Goal: Information Seeking & Learning: Find specific fact

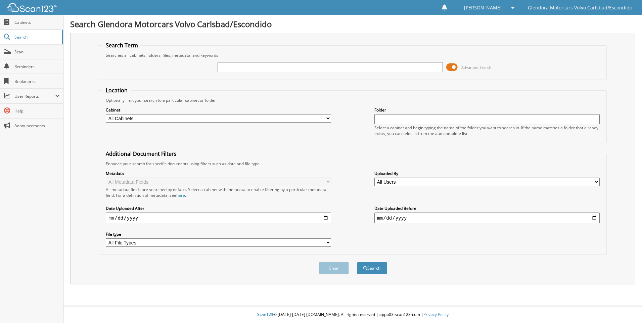
click at [256, 67] on input "text" at bounding box center [329, 67] width 225 height 10
type input "CM58750A"
click at [357, 262] on button "Search" at bounding box center [372, 268] width 30 height 12
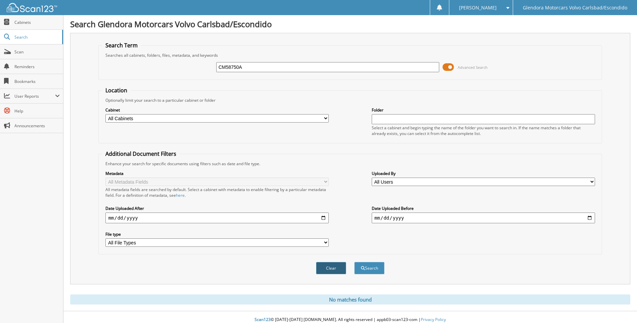
click at [336, 270] on button "Clear" at bounding box center [331, 268] width 30 height 12
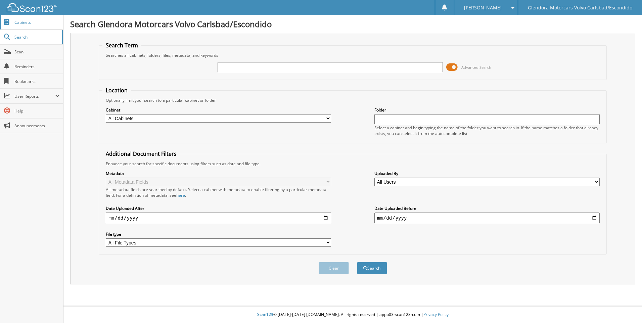
click at [25, 21] on span "Cabinets" at bounding box center [36, 22] width 45 height 6
click at [275, 68] on input "text" at bounding box center [329, 67] width 225 height 10
type input "CM58750A"
click at [357, 262] on button "Search" at bounding box center [372, 268] width 30 height 12
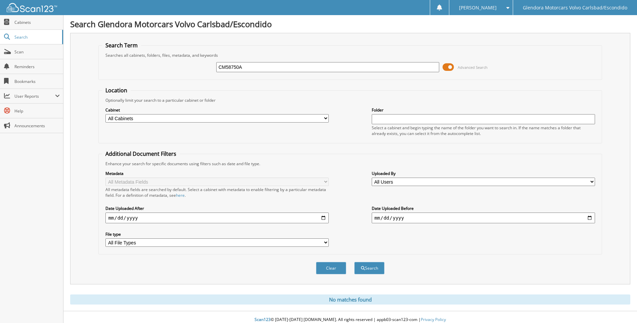
drag, startPoint x: 247, startPoint y: 64, endPoint x: 200, endPoint y: 70, distance: 47.4
click at [202, 70] on div "CM58750A Advanced Search" at bounding box center [350, 67] width 496 height 18
type input "CM58765"
click at [354, 262] on button "Search" at bounding box center [369, 268] width 30 height 12
drag, startPoint x: 236, startPoint y: 67, endPoint x: 165, endPoint y: 69, distance: 71.2
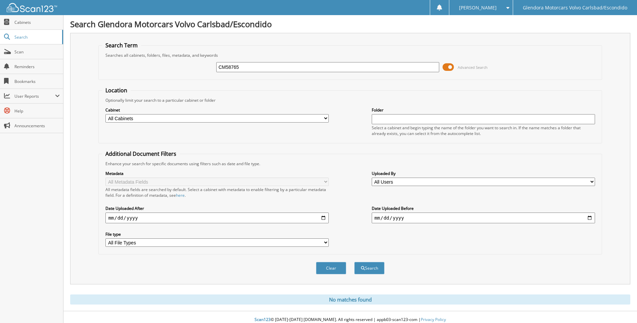
click at [168, 68] on div "CM58765 Advanced Search" at bounding box center [350, 67] width 496 height 18
type input "58765"
click at [354, 262] on button "Search" at bounding box center [369, 268] width 30 height 12
type input "58750"
click at [354, 262] on button "Search" at bounding box center [369, 268] width 30 height 12
